Goal: Check status: Check status

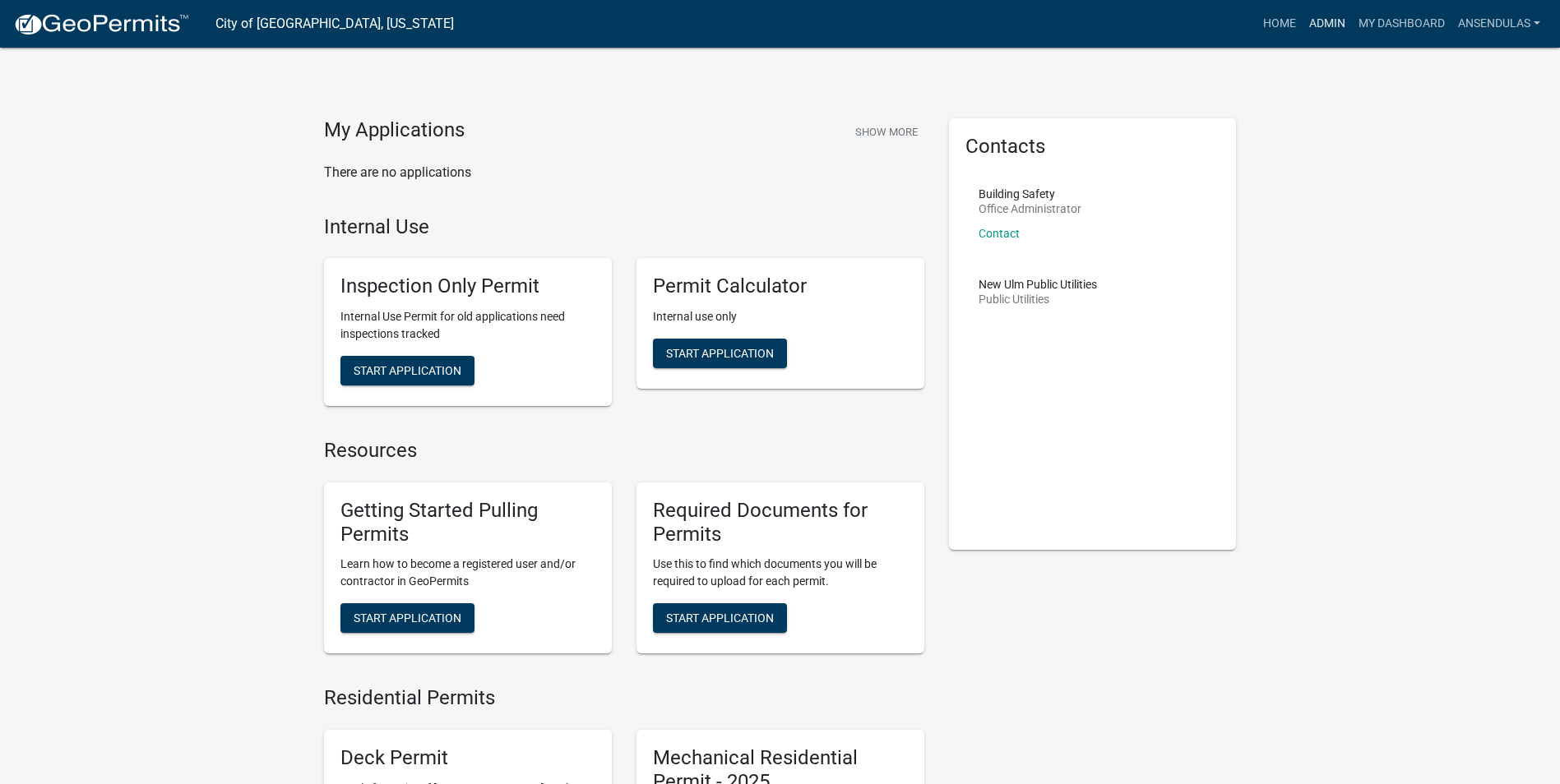
click at [1307, 21] on link "Admin" at bounding box center [1327, 24] width 49 height 31
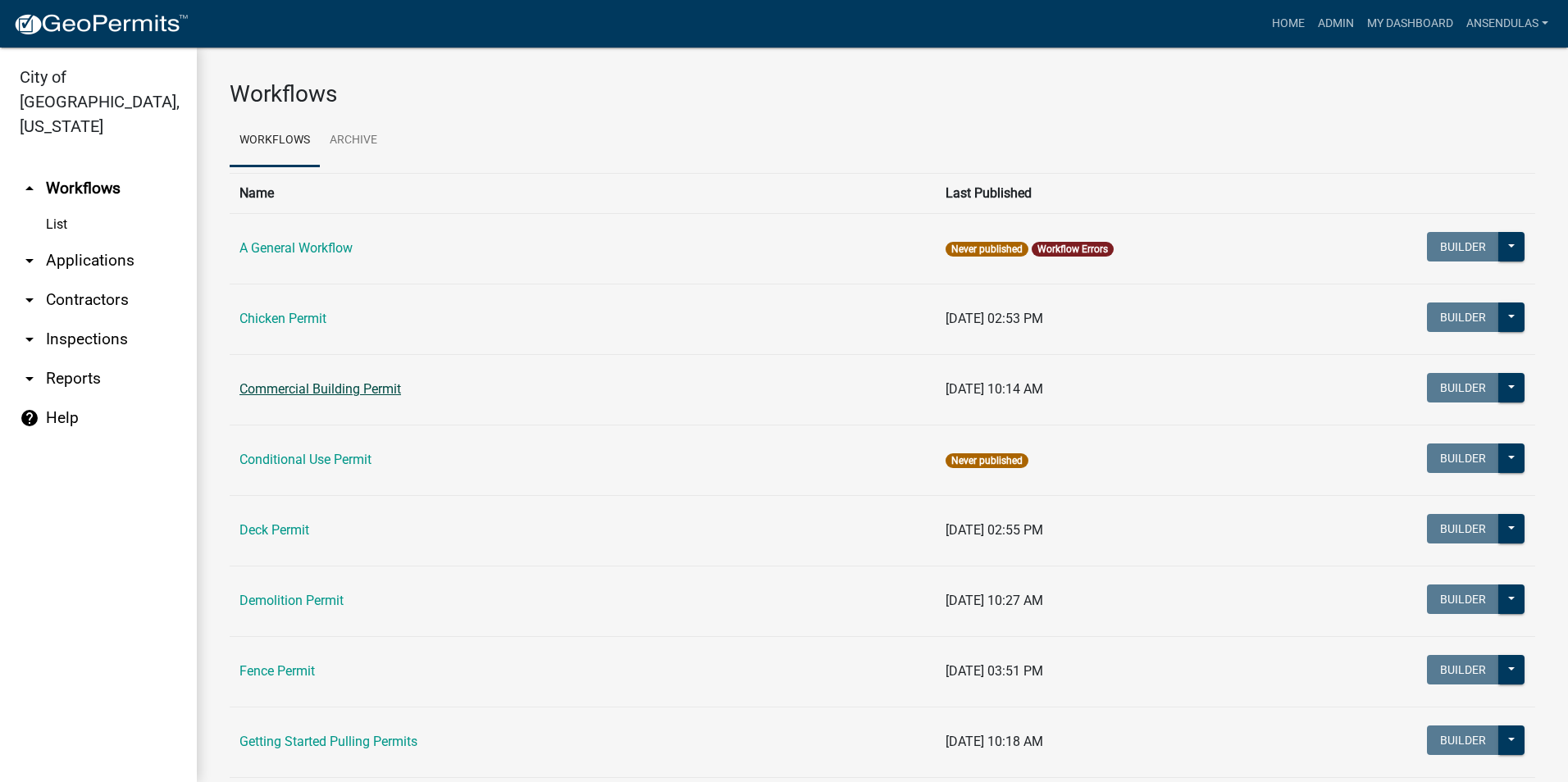
click at [350, 389] on link "Commercial Building Permit" at bounding box center [320, 389] width 161 height 16
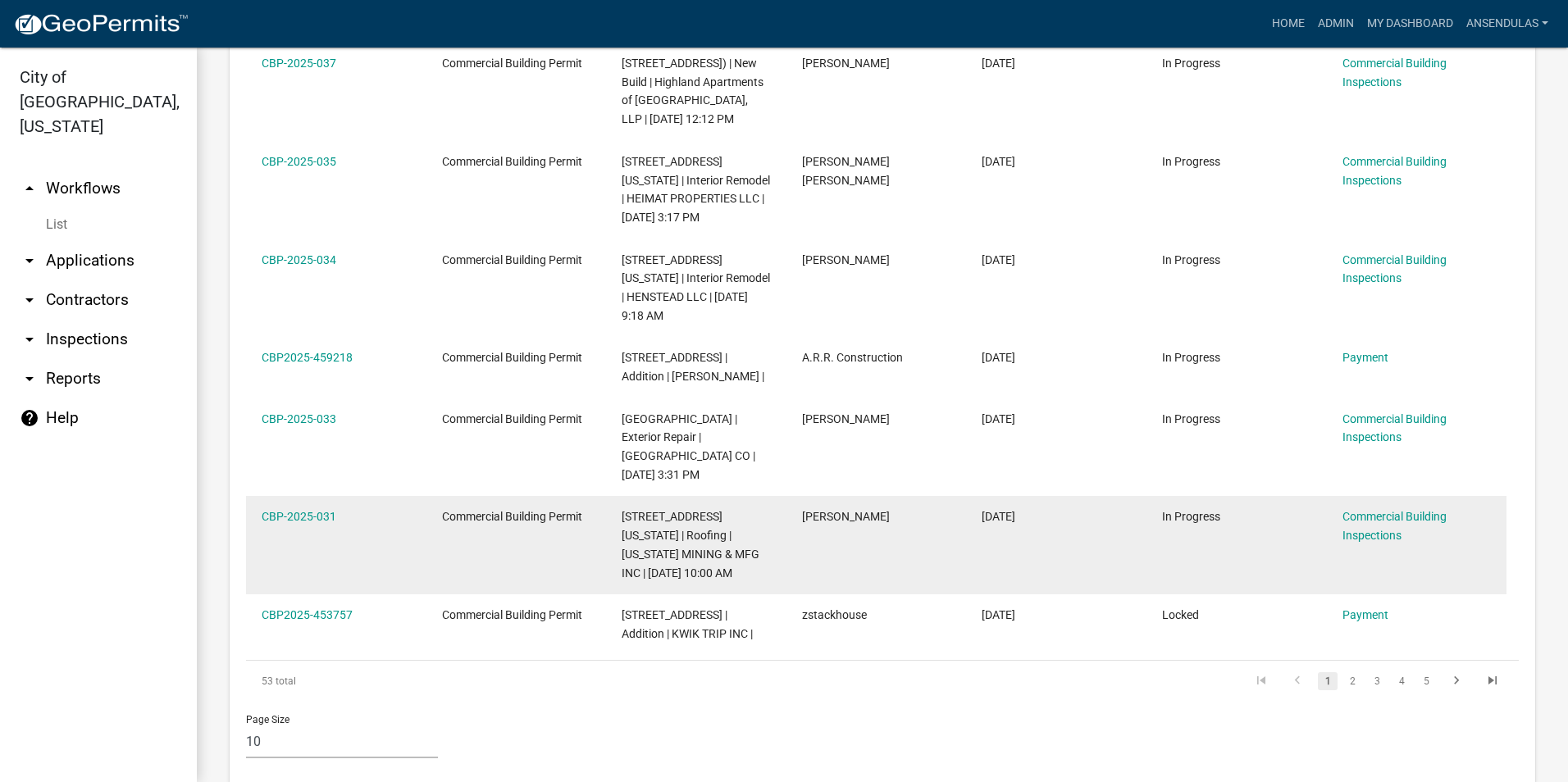
scroll to position [1147, 0]
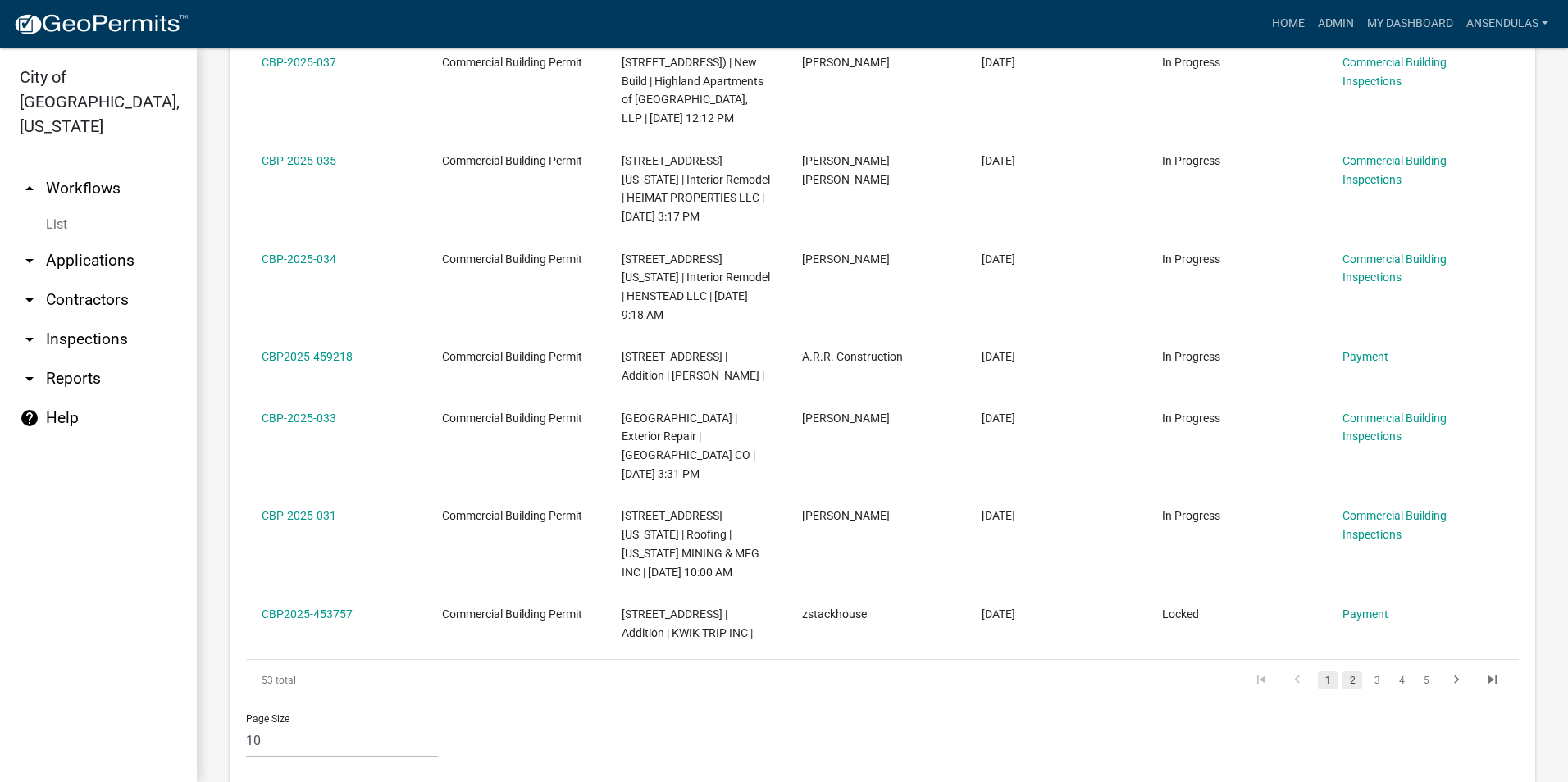
click at [1342, 671] on link "2" at bounding box center [1352, 680] width 20 height 18
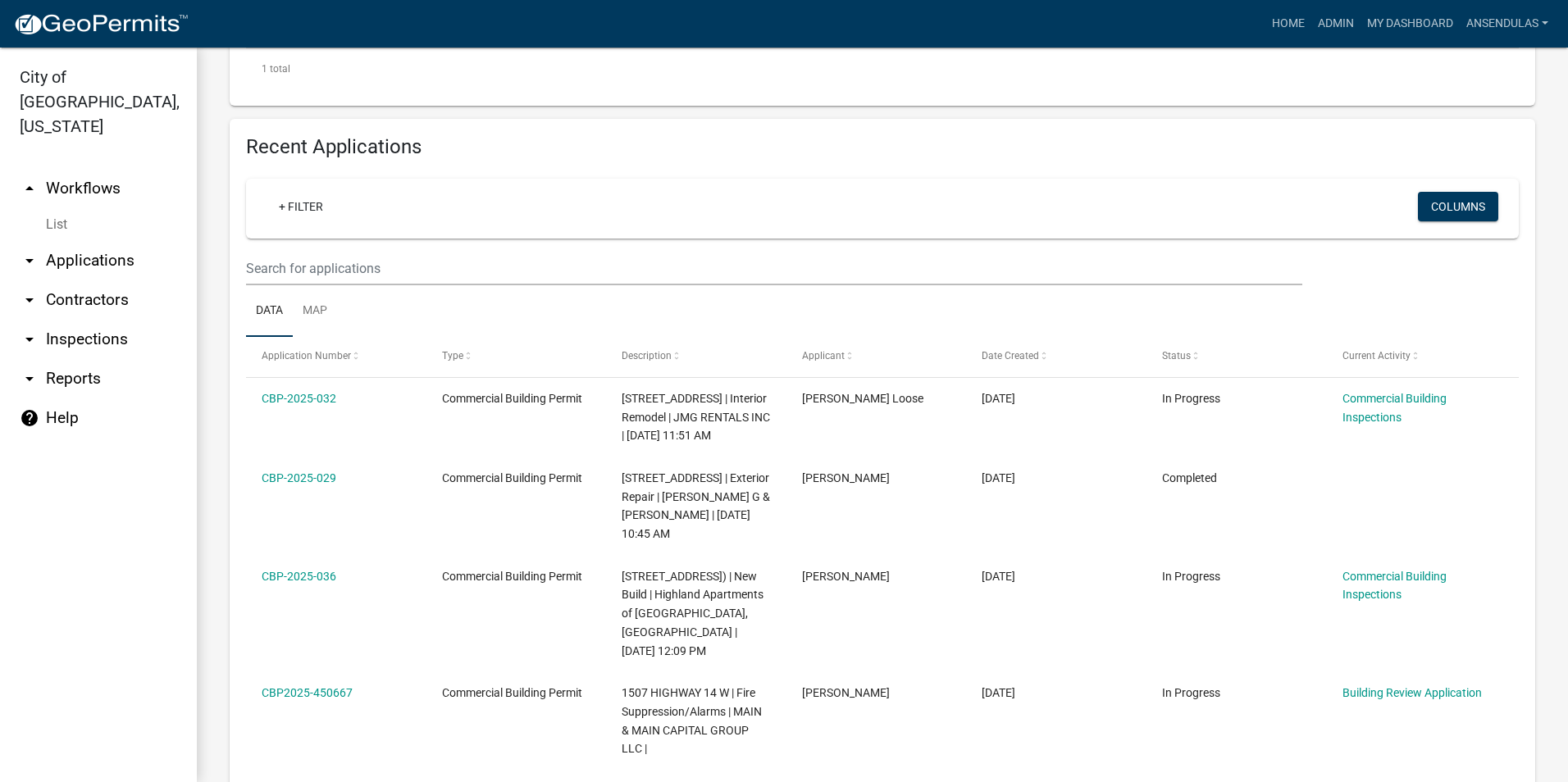
scroll to position [574, 0]
click at [1326, 20] on link "Admin" at bounding box center [1335, 24] width 49 height 31
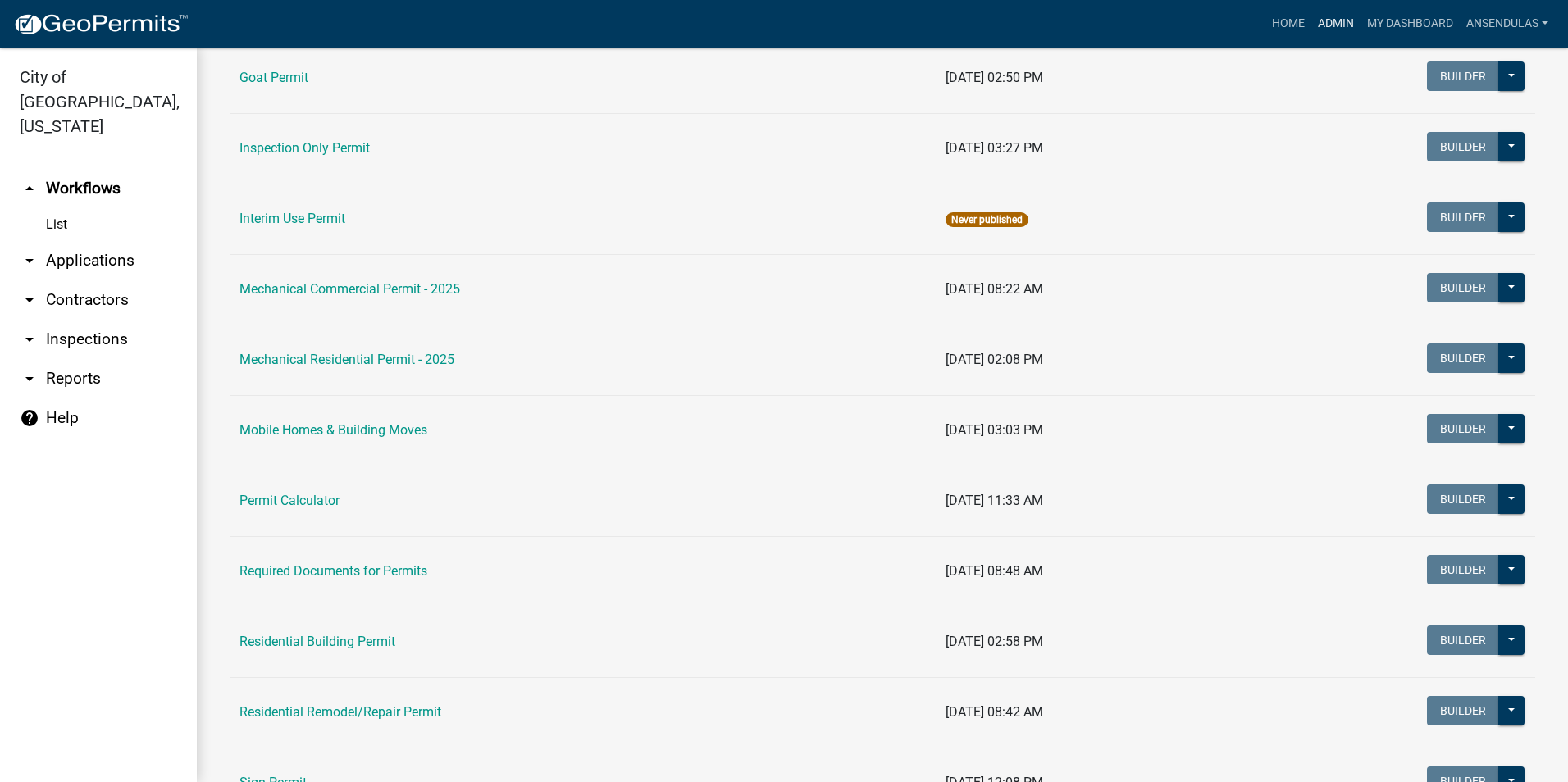
scroll to position [738, 0]
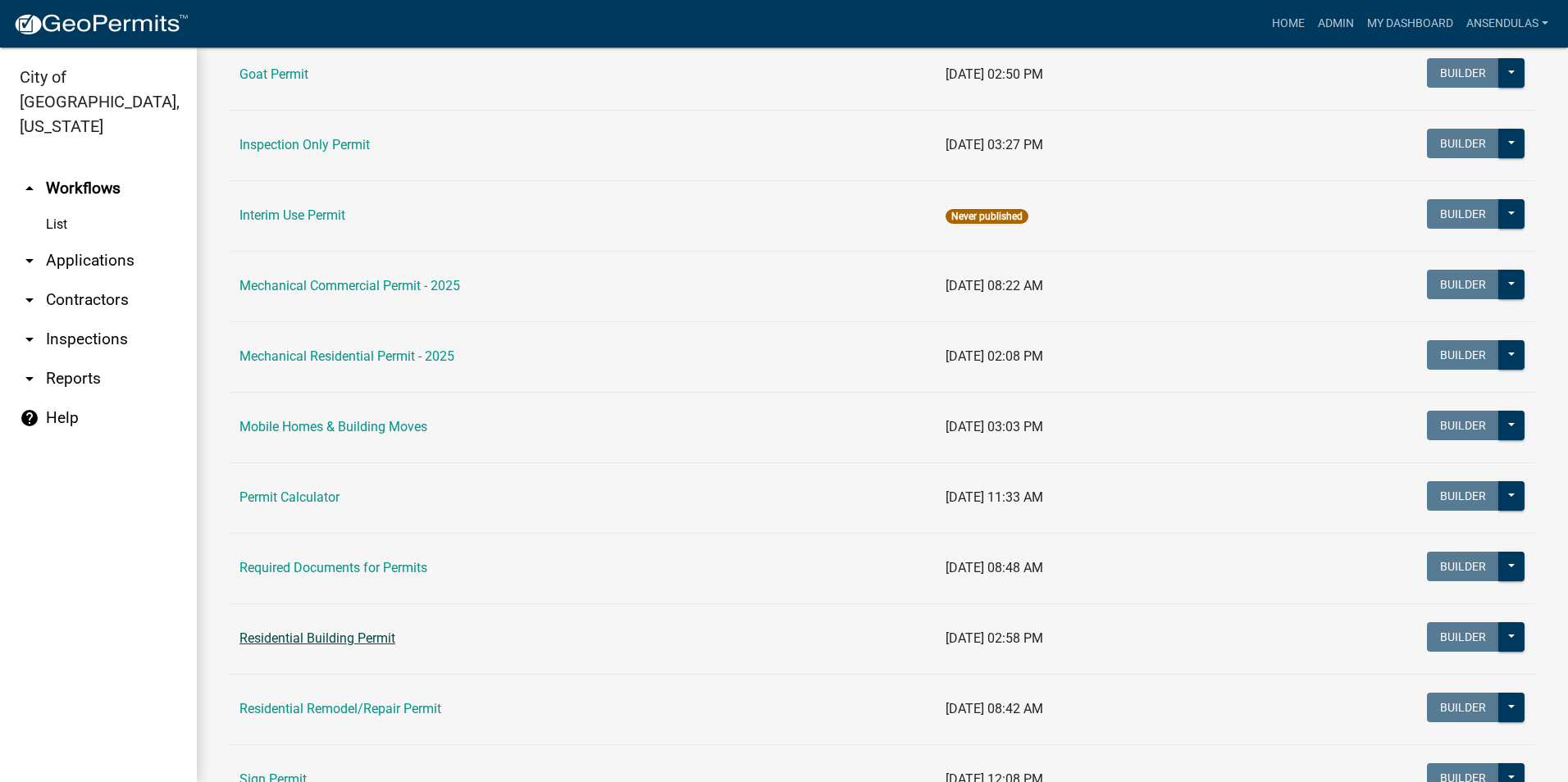
click at [324, 637] on link "Residential Building Permit" at bounding box center [317, 638] width 156 height 16
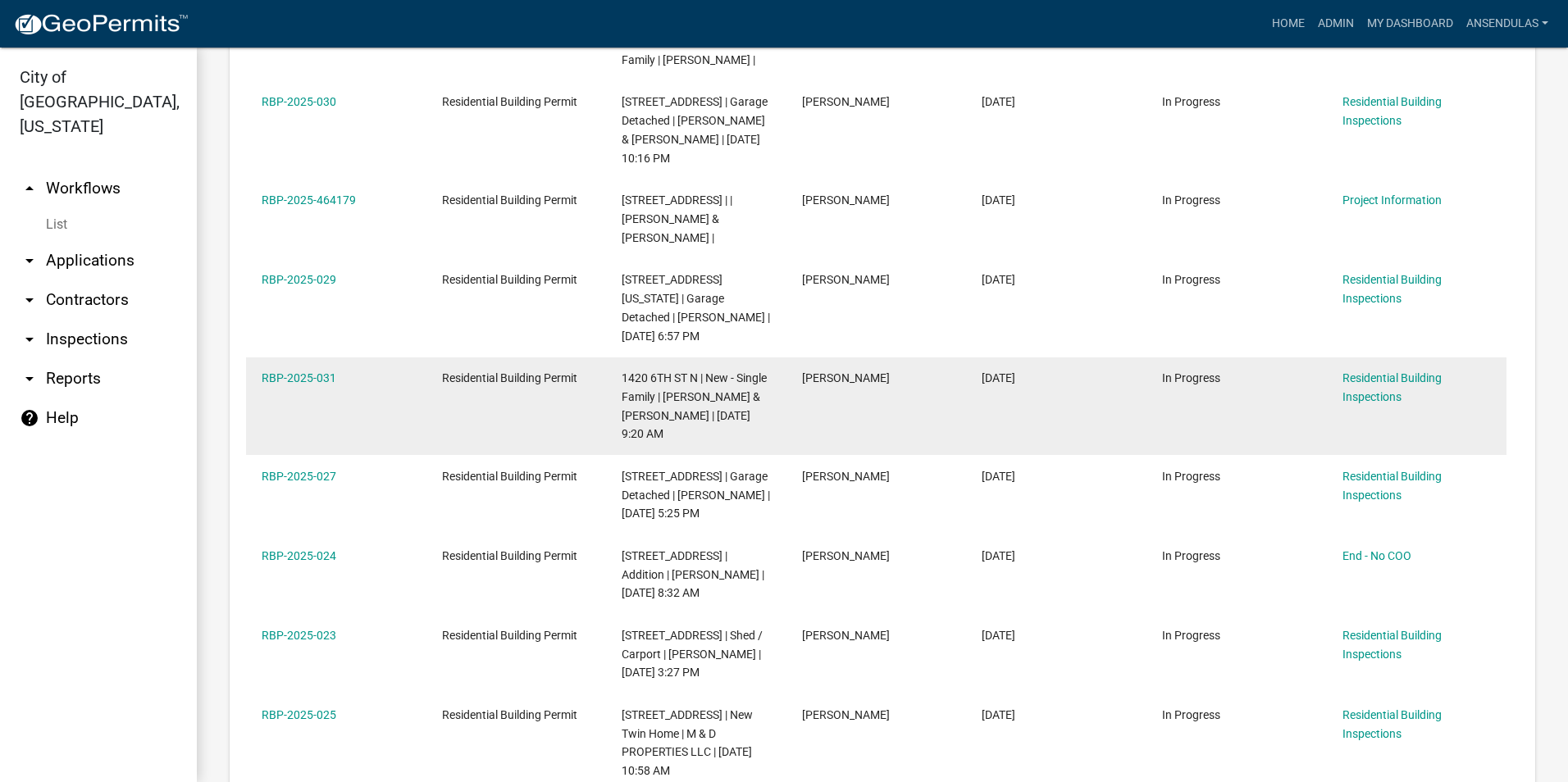
scroll to position [738, 0]
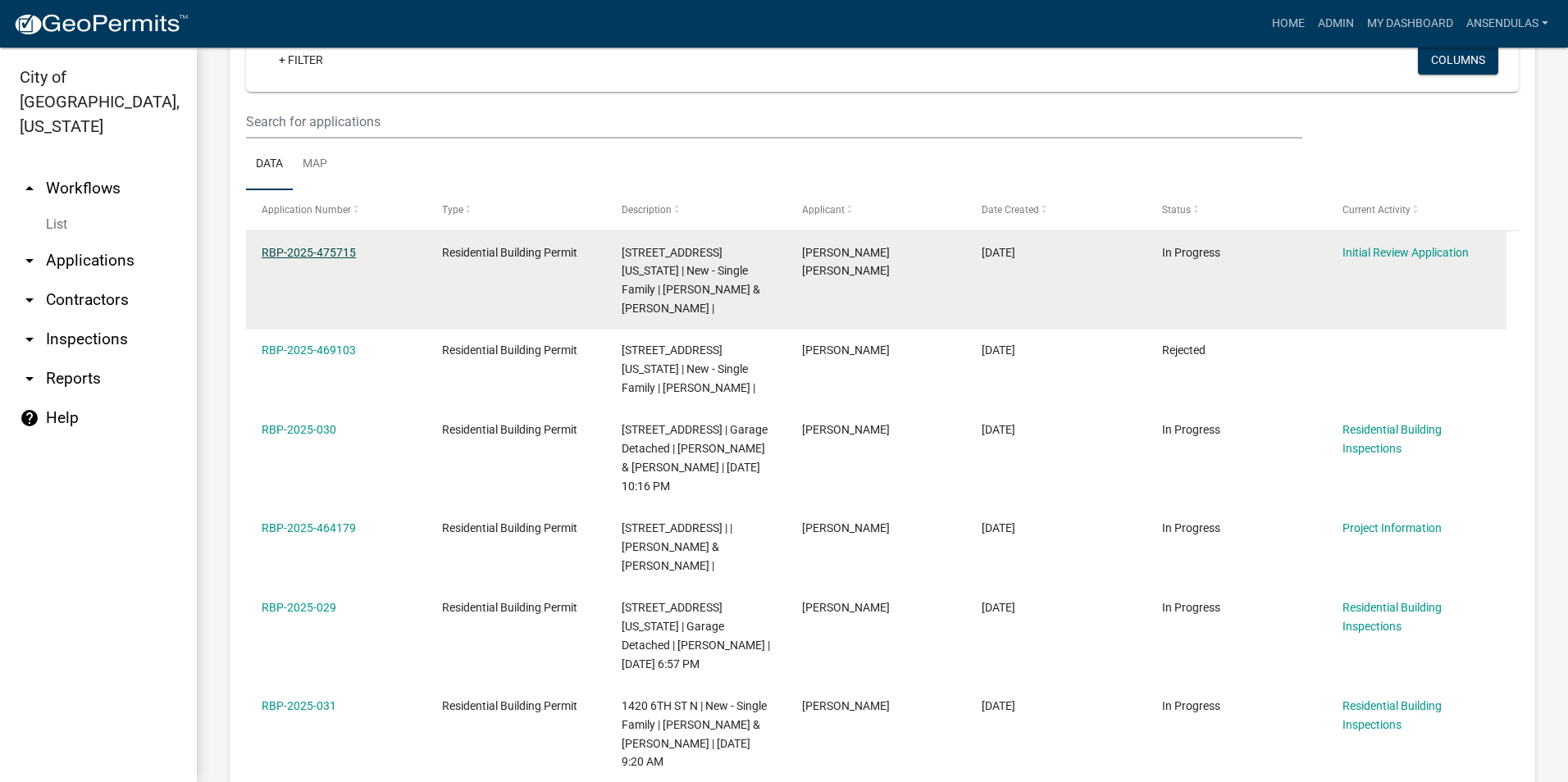
click at [325, 249] on link "RBP-2025-475715" at bounding box center [309, 252] width 94 height 13
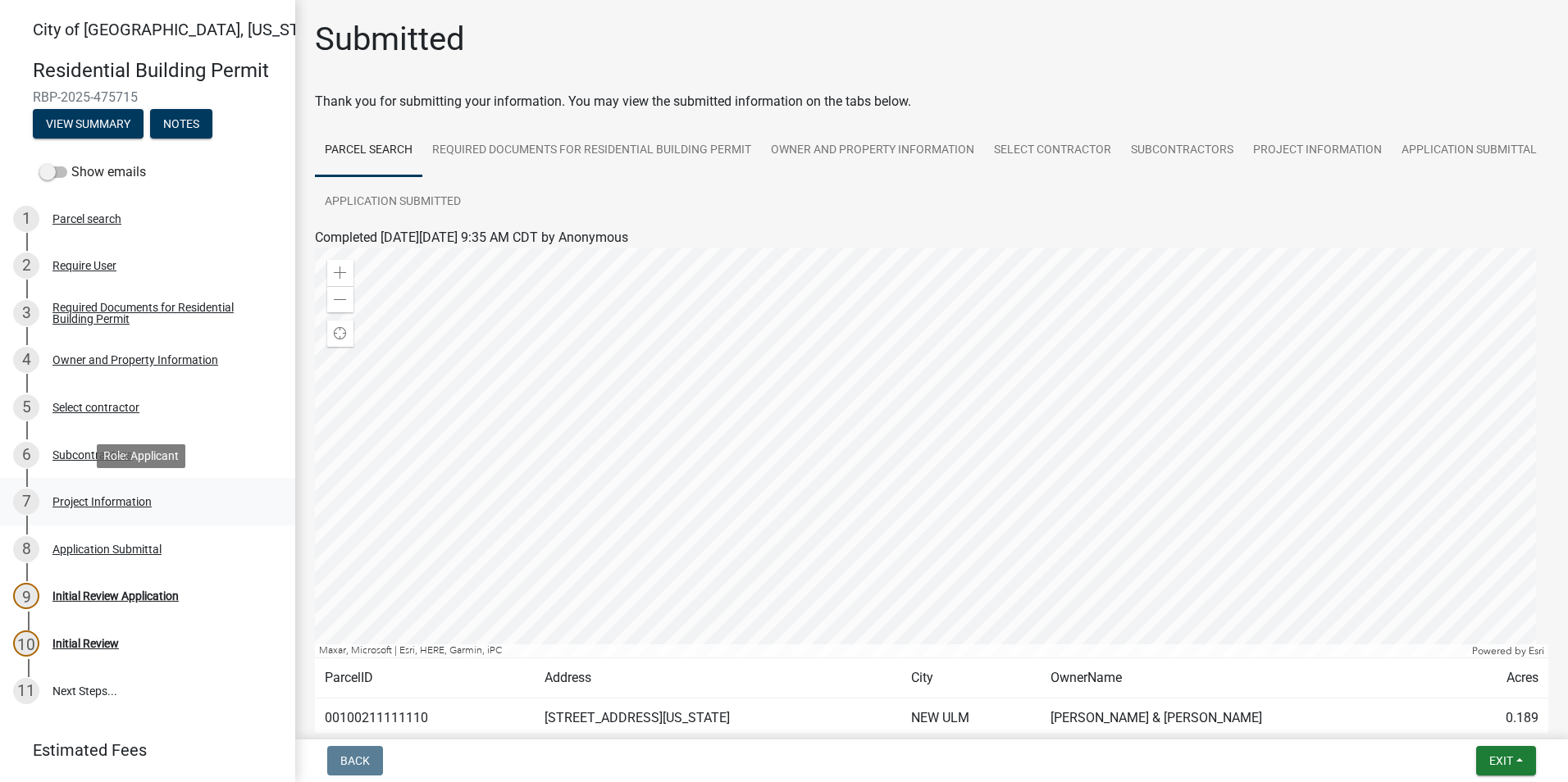
click at [92, 496] on div "Project Information" at bounding box center [102, 501] width 99 height 11
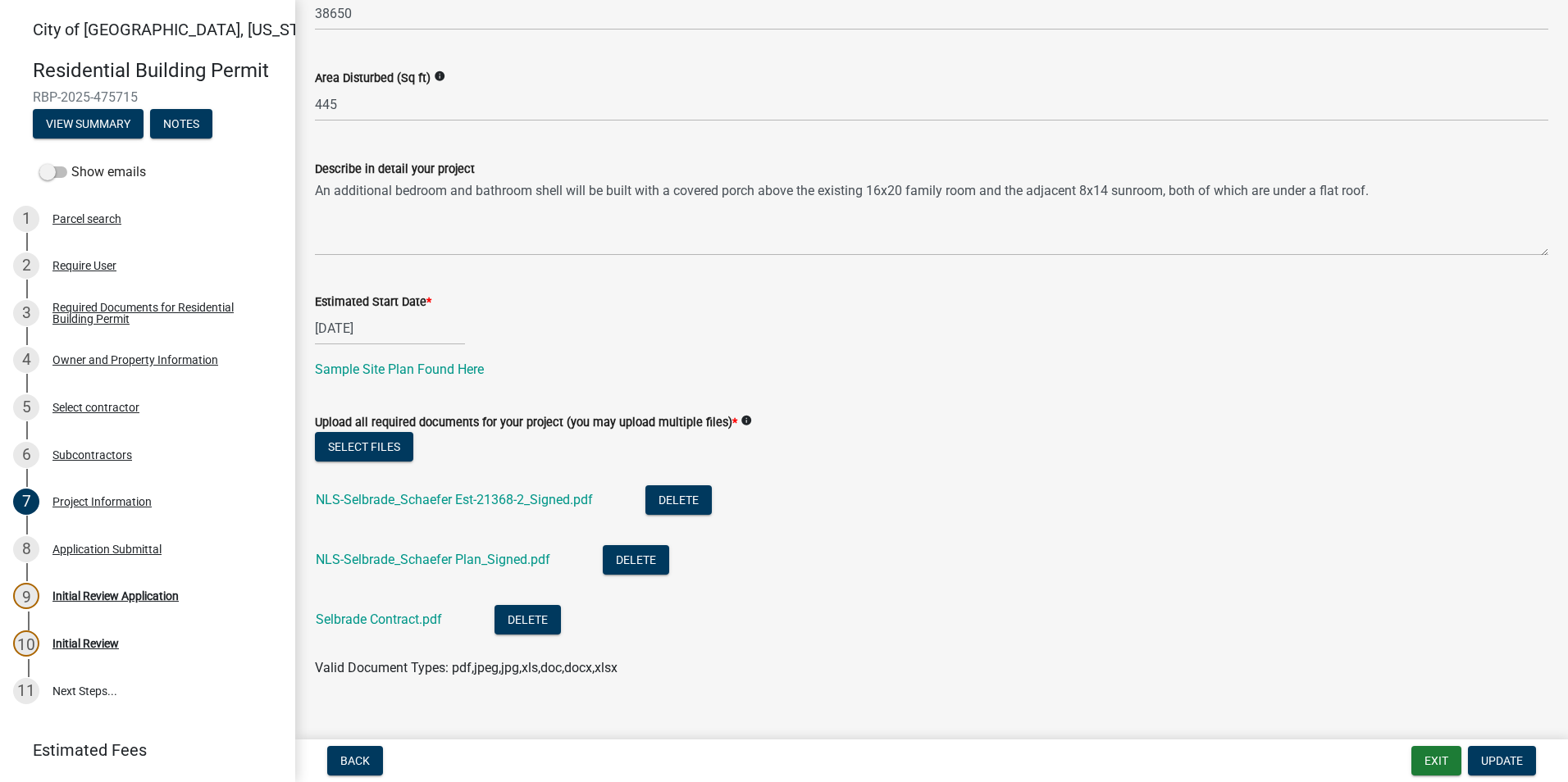
scroll to position [465, 0]
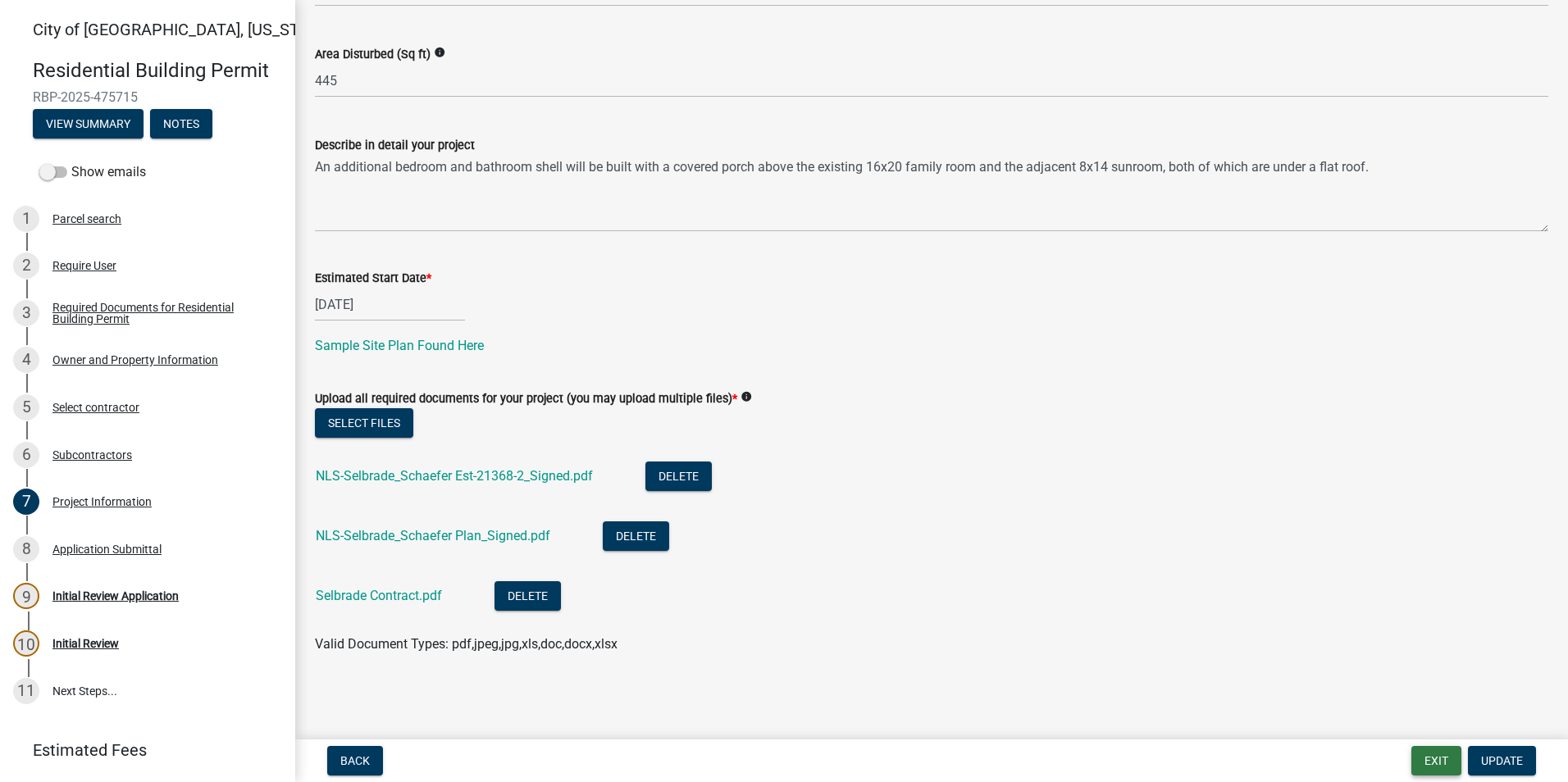
click at [1428, 760] on button "Exit" at bounding box center [1435, 761] width 50 height 30
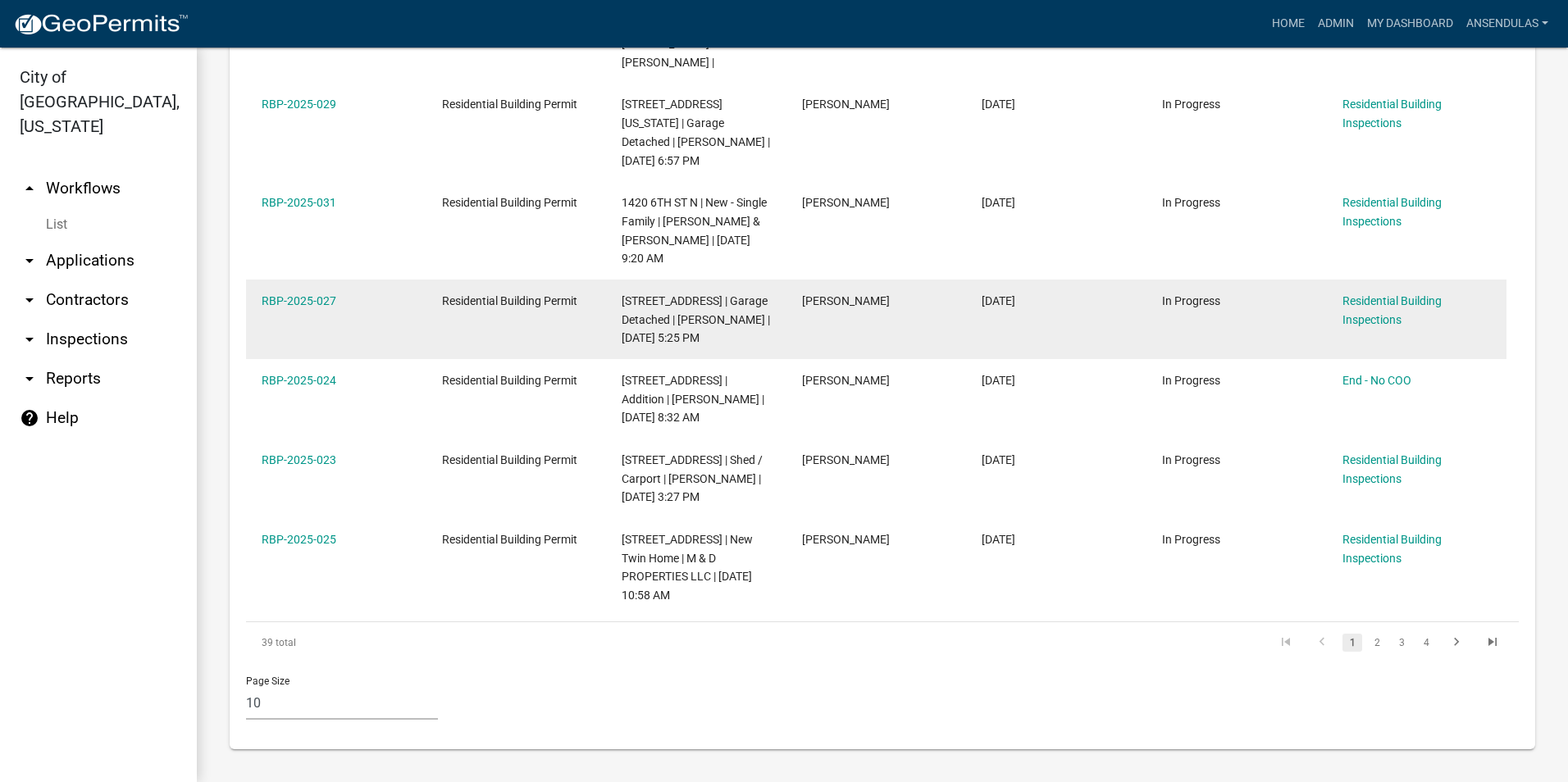
scroll to position [831, 0]
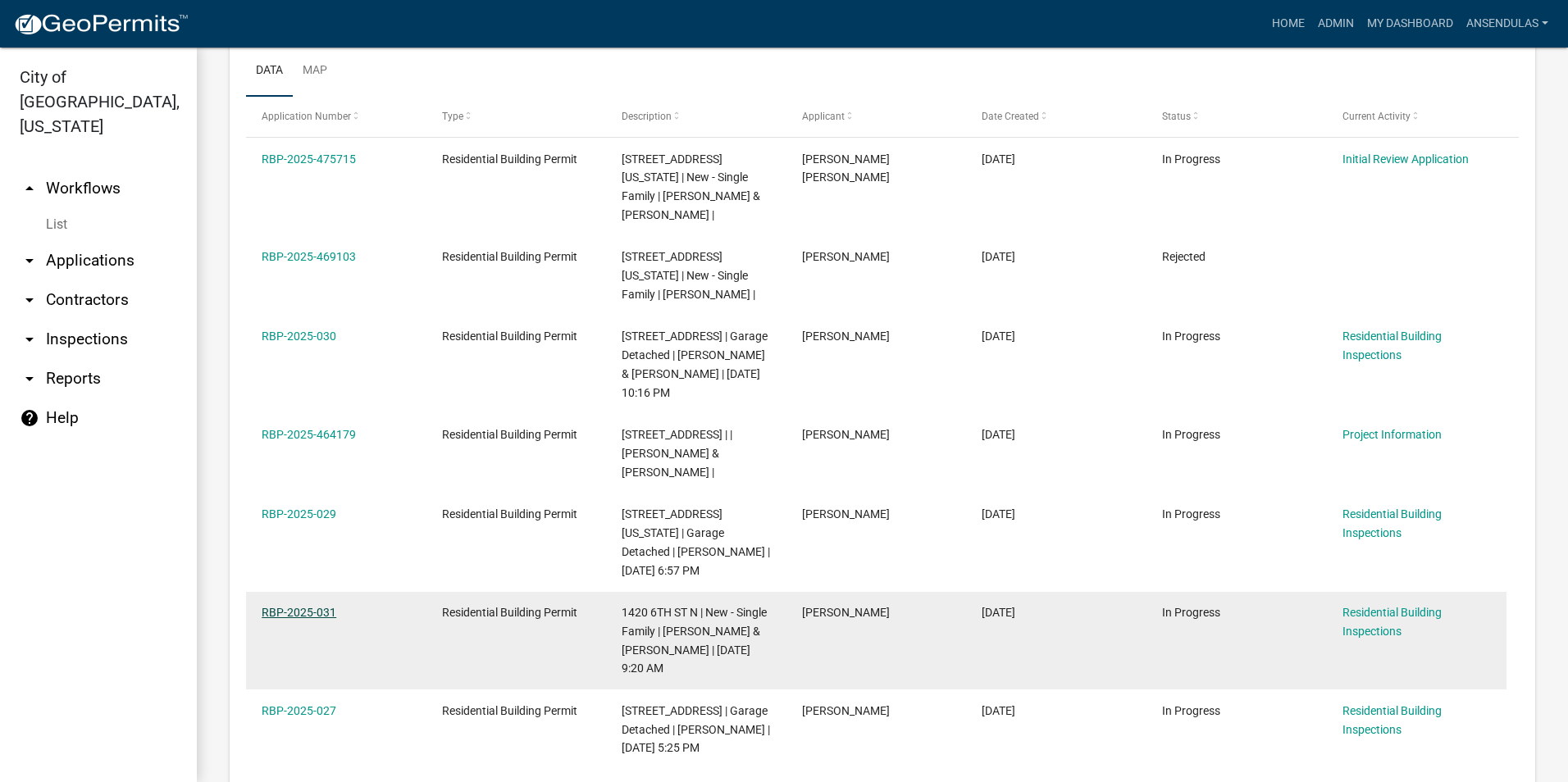
click at [302, 606] on link "RBP-2025-031" at bounding box center [299, 612] width 75 height 13
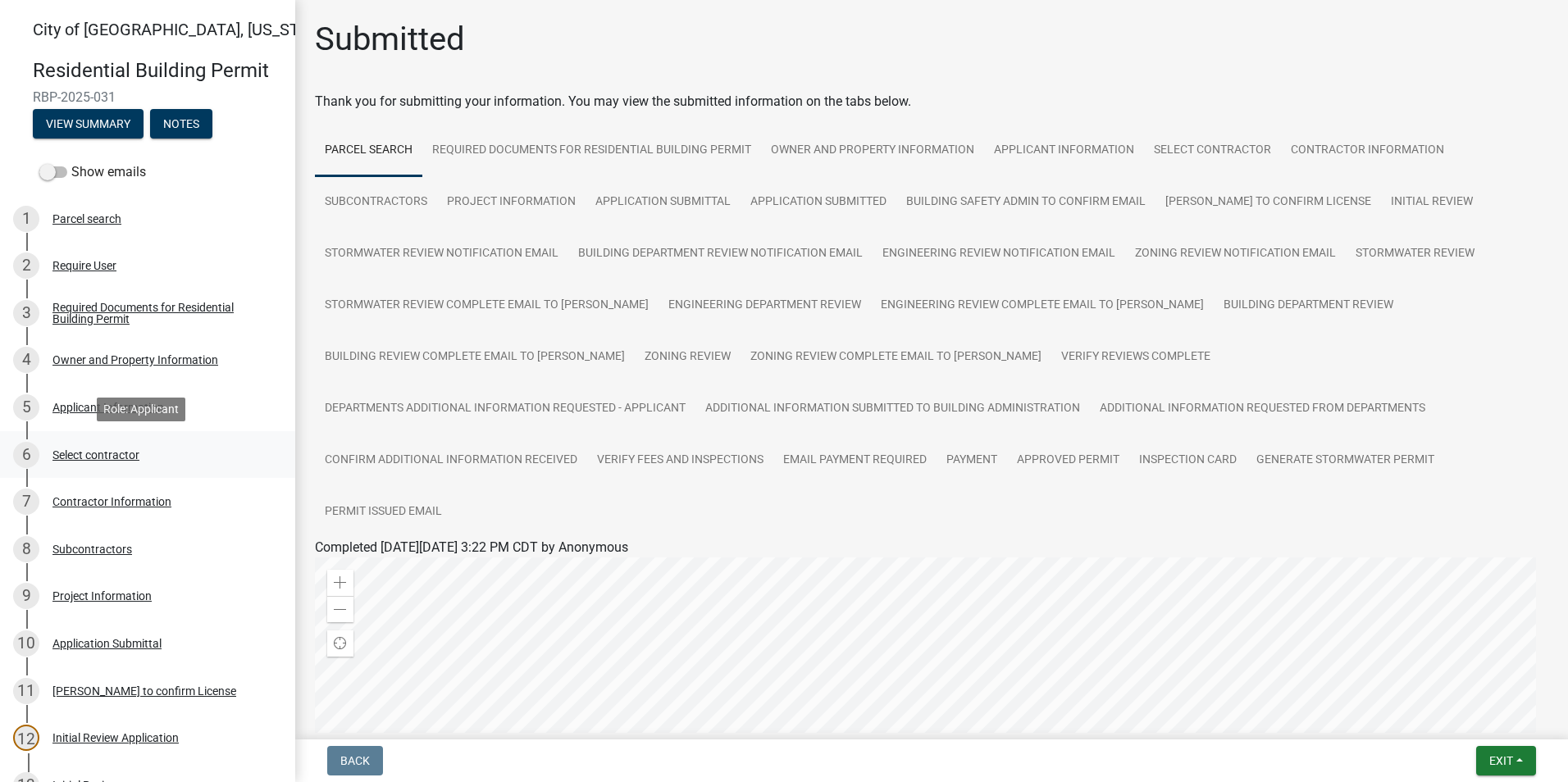
click at [96, 446] on div "6 Select contractor" at bounding box center [140, 455] width 256 height 26
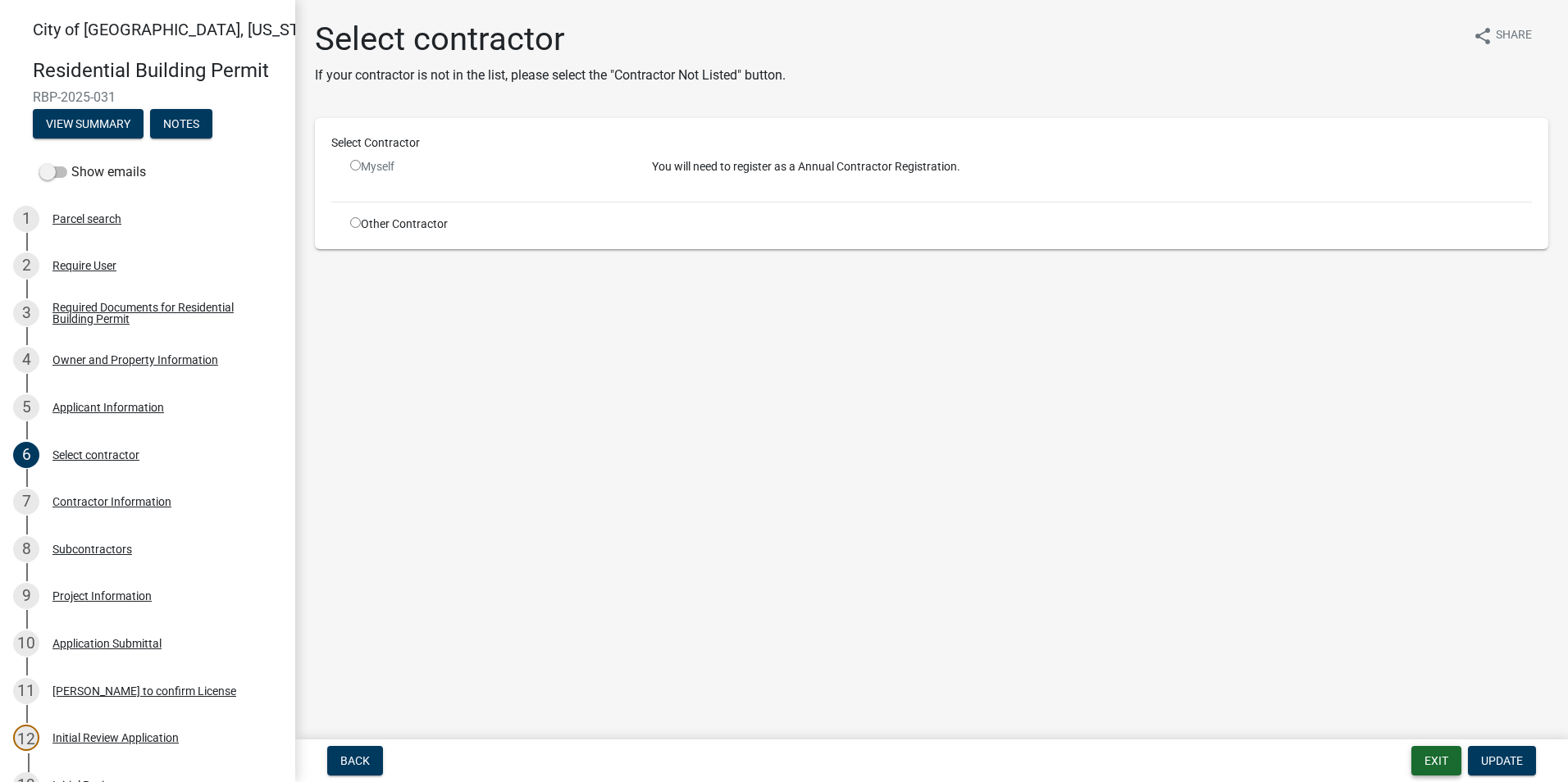
click at [1432, 758] on button "Exit" at bounding box center [1435, 761] width 50 height 30
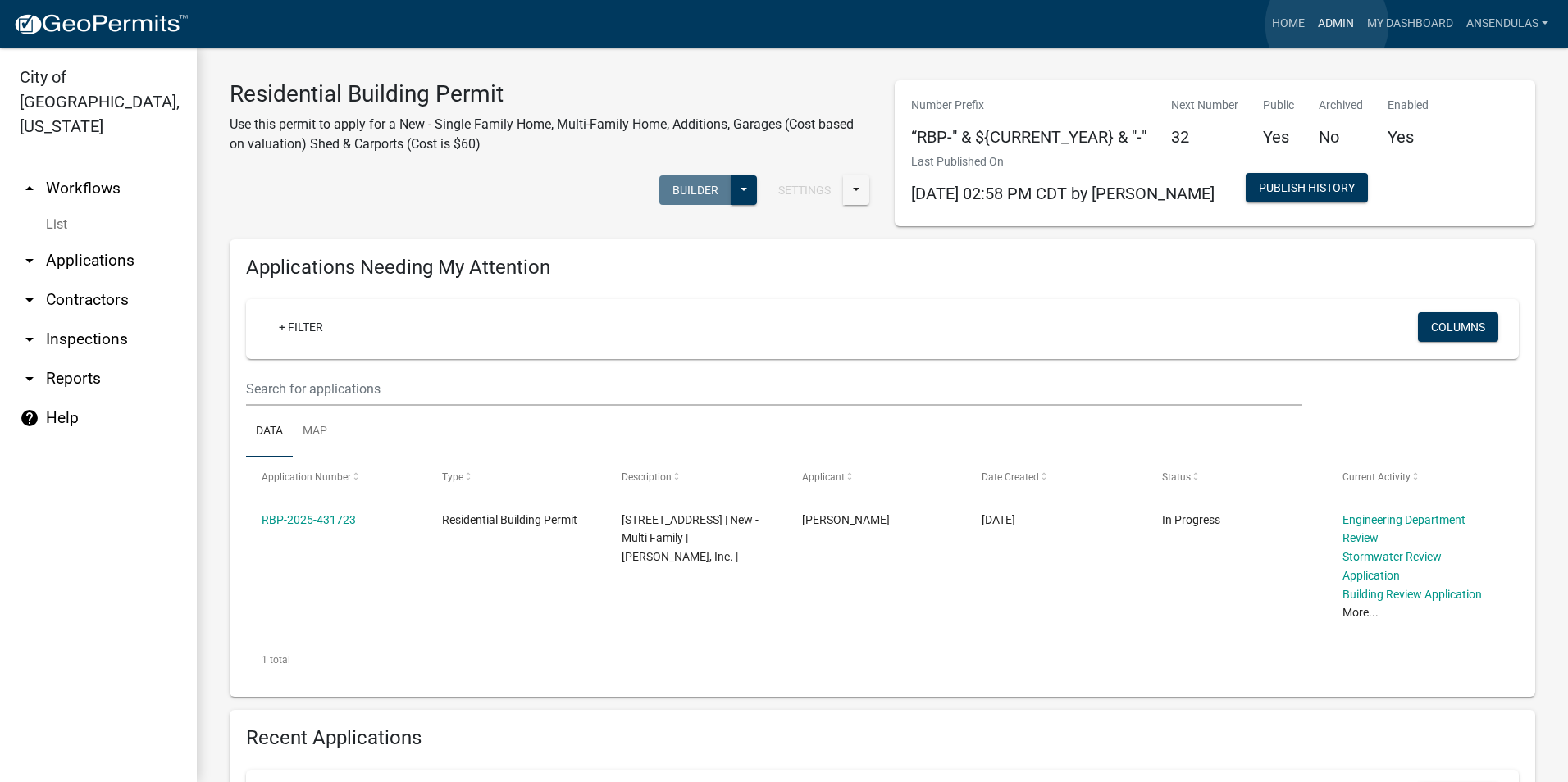
click at [1326, 24] on link "Admin" at bounding box center [1335, 24] width 49 height 31
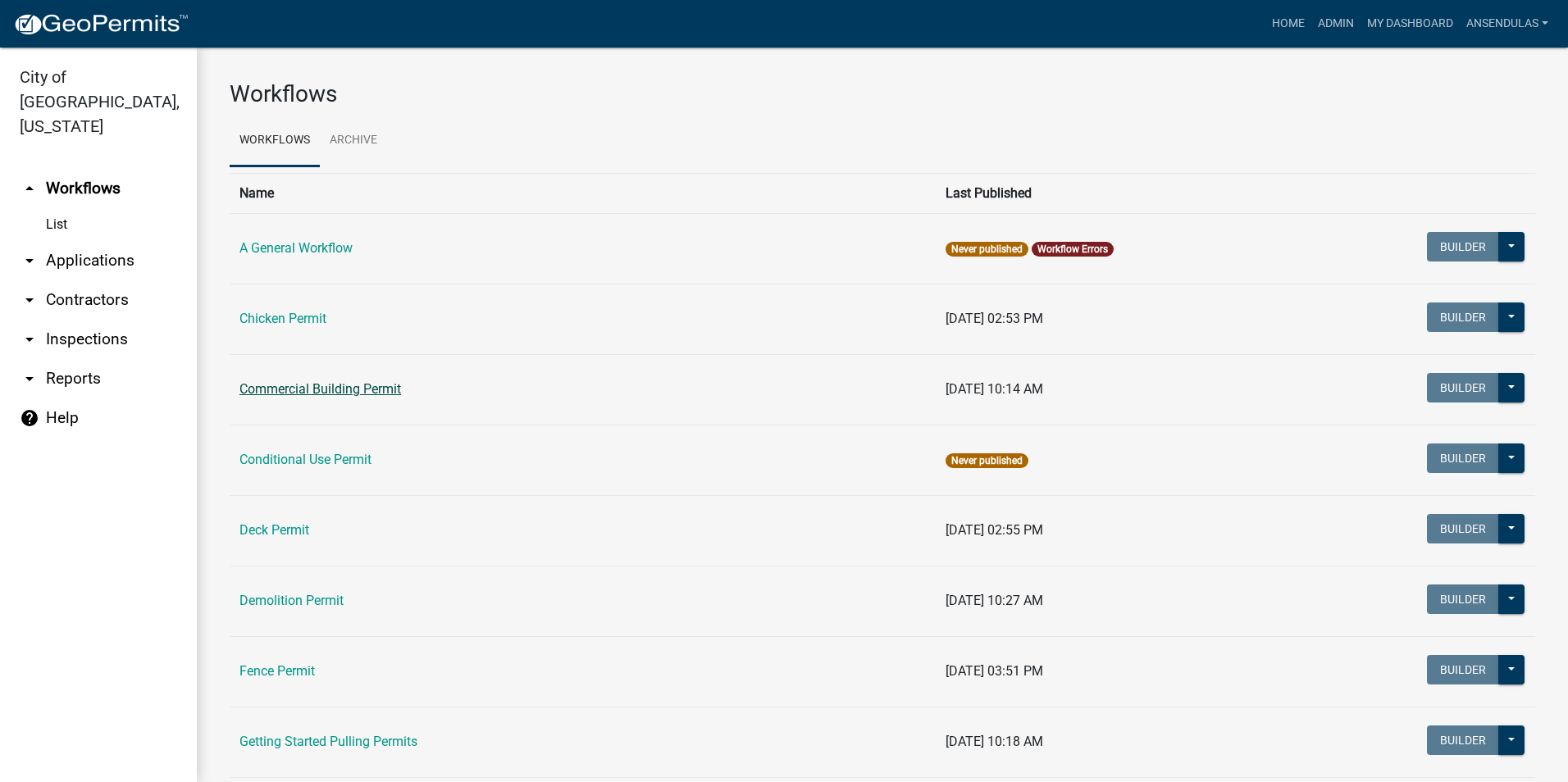
click at [320, 385] on link "Commercial Building Permit" at bounding box center [320, 389] width 161 height 16
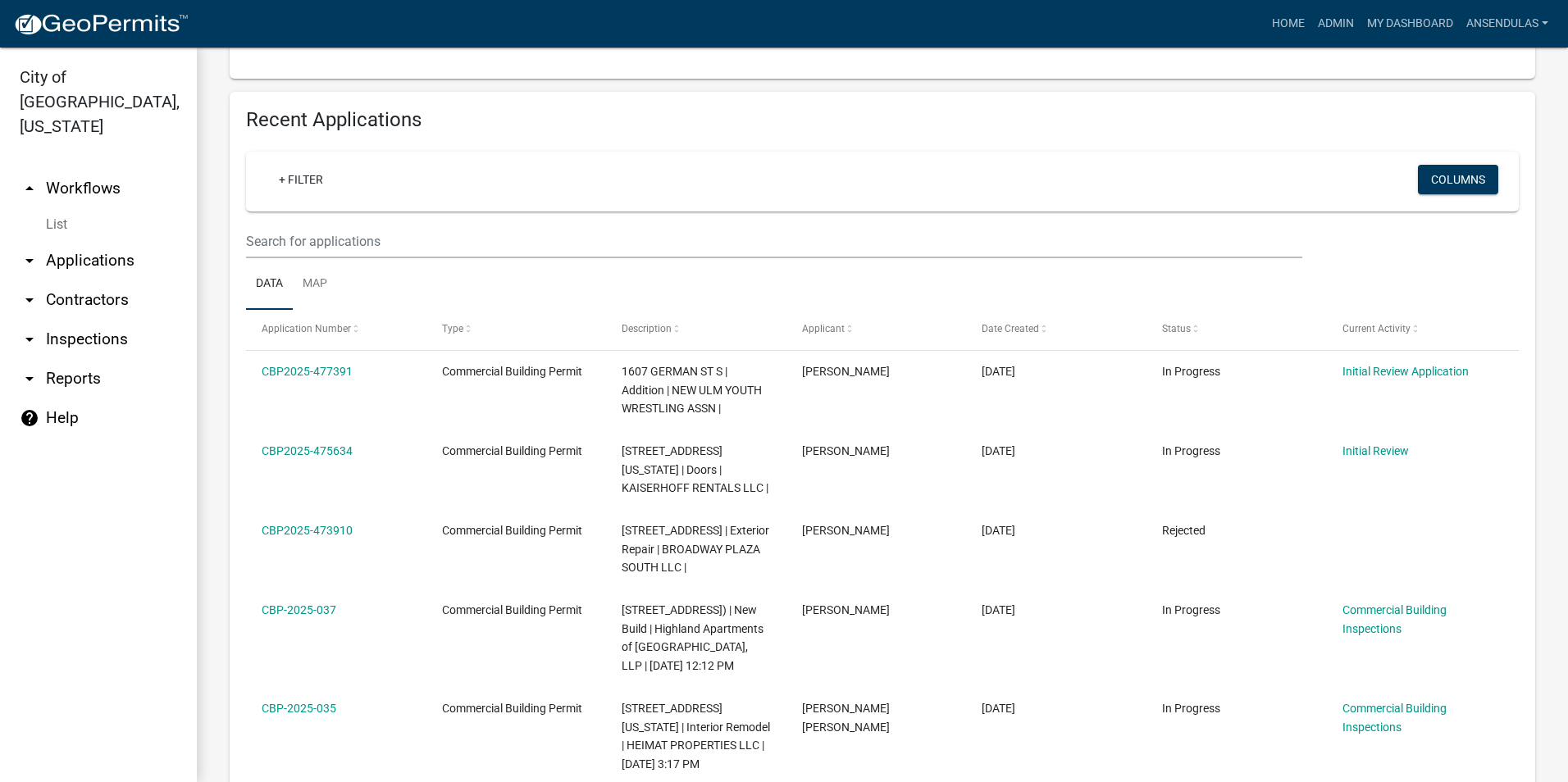
scroll to position [492, 0]
